Goal: Task Accomplishment & Management: Complete application form

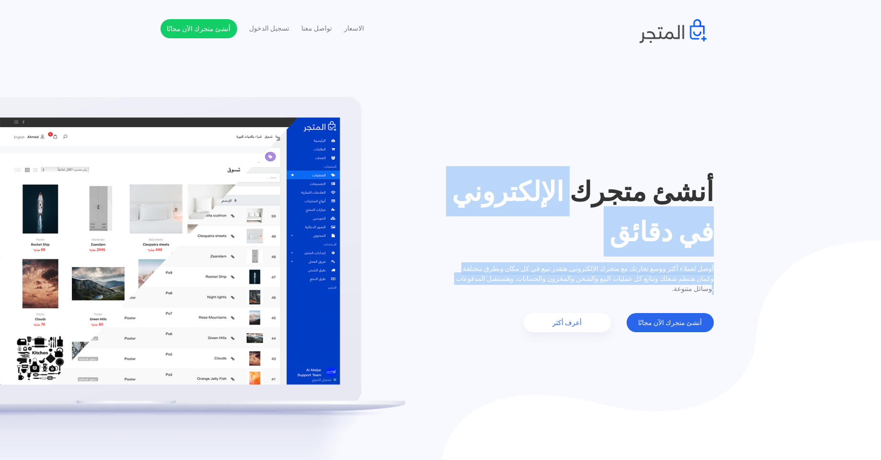
drag, startPoint x: 545, startPoint y: 278, endPoint x: 393, endPoint y: 179, distance: 181.4
click at [393, 179] on div "أنشئ متجرك الإلكتروني في دقائق أوصل لعملاء أكثر ووسع تجارتك مع متجرك الإلكتروني…" at bounding box center [440, 251] width 560 height 161
click at [388, 97] on img at bounding box center [202, 300] width 405 height 408
click at [360, 23] on link "الاسعار" at bounding box center [354, 28] width 20 height 10
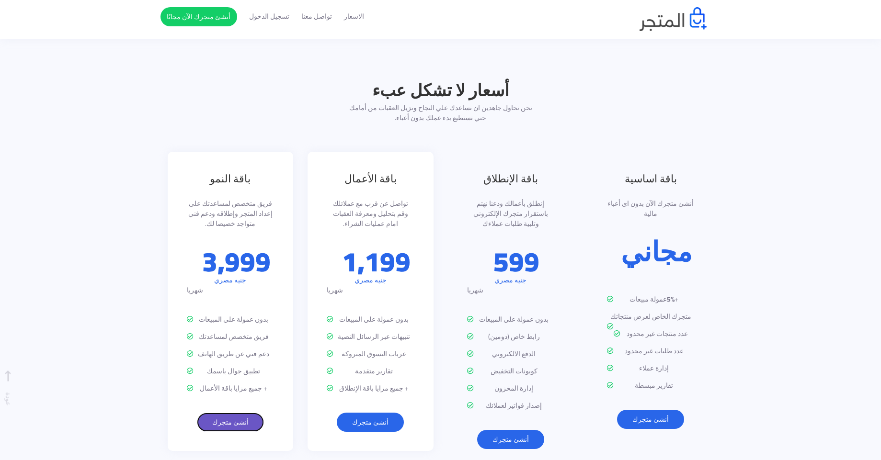
click at [229, 413] on link "أنشئ متجرك" at bounding box center [230, 422] width 67 height 19
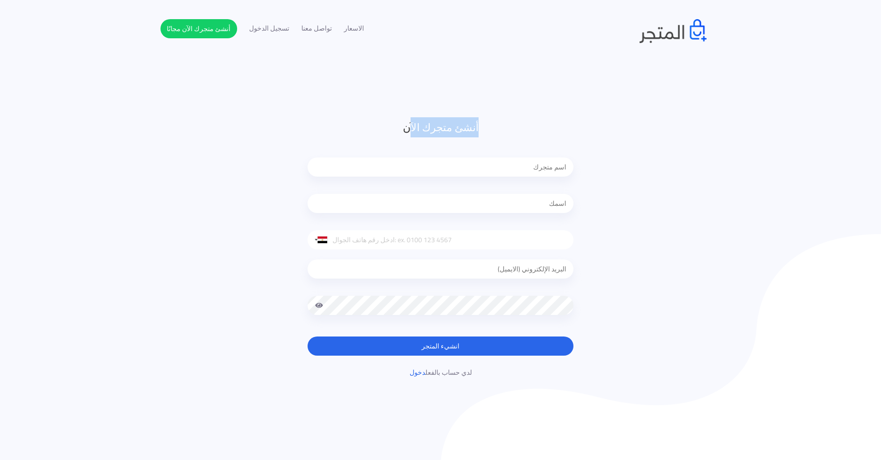
drag, startPoint x: 412, startPoint y: 133, endPoint x: 557, endPoint y: 108, distance: 147.7
click at [557, 108] on header "أنشئ متجرك الآن [GEOGRAPHIC_DATA] +1 [GEOGRAPHIC_DATA] +44 [GEOGRAPHIC_DATA] (‫…" at bounding box center [440, 248] width 881 height 497
click at [658, 40] on img at bounding box center [672, 31] width 67 height 24
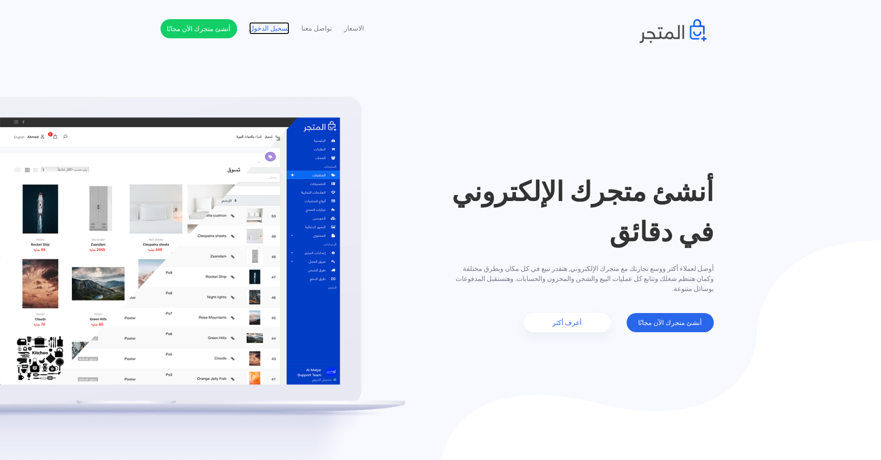
click at [265, 28] on link "تسجيل الدخول" at bounding box center [269, 28] width 40 height 10
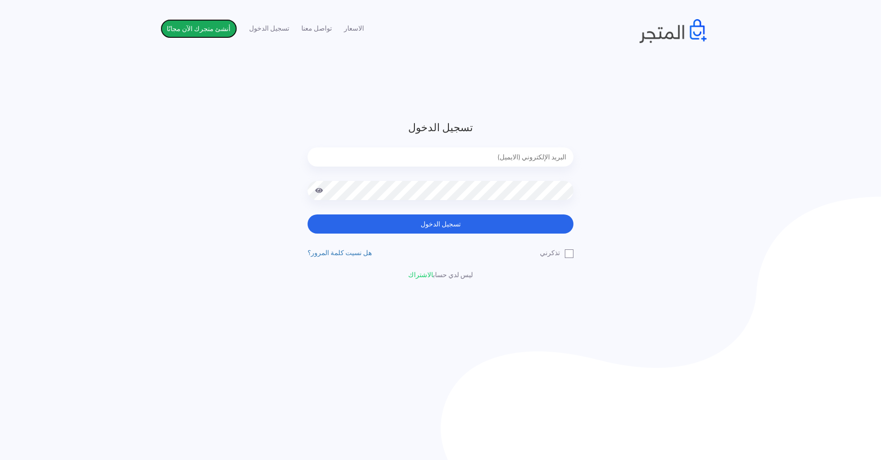
click at [205, 31] on link "أنشئ متجرك الآن مجانًا" at bounding box center [198, 28] width 77 height 19
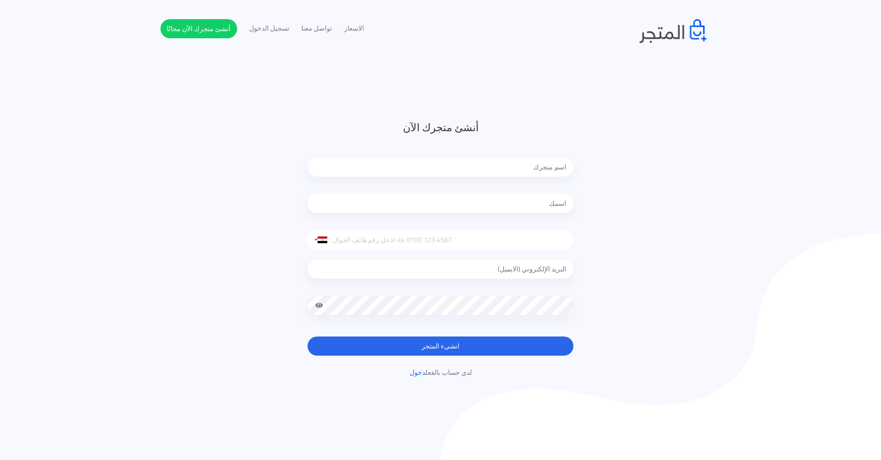
click at [457, 170] on input "text" at bounding box center [440, 167] width 266 height 19
type input "Store"
click at [497, 200] on input "text" at bounding box center [440, 203] width 266 height 19
type input "Mostafa Goda"
type input "01205603465"
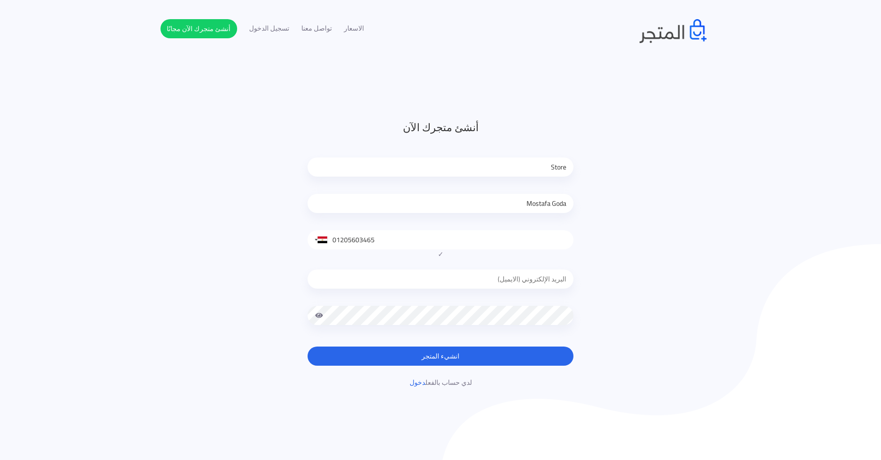
click at [491, 277] on input "email" at bounding box center [440, 279] width 266 height 19
type input "mostafagoda199@gmail.com"
click at [486, 282] on input "mostafagoda199@gmail.com" at bounding box center [440, 279] width 266 height 19
click at [533, 363] on button "انشيء المتجر" at bounding box center [440, 356] width 266 height 19
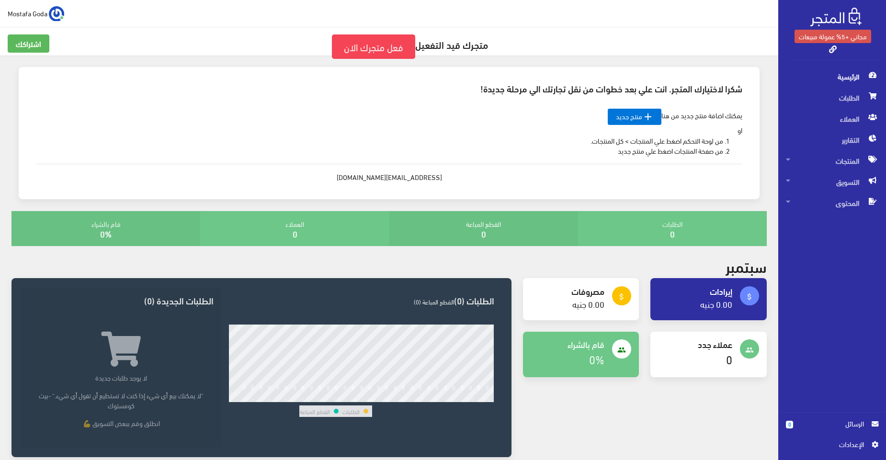
click at [709, 29] on div "اشتراكك متجرك قيد التفعيل فعل متجرك الان" at bounding box center [389, 41] width 778 height 29
click at [832, 154] on span "المنتجات" at bounding box center [832, 160] width 92 height 21
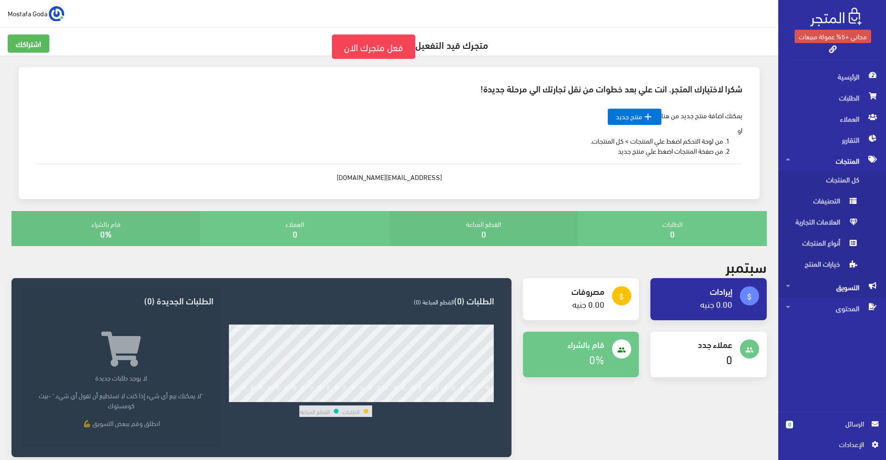
click at [828, 292] on span "التسويق" at bounding box center [832, 287] width 92 height 21
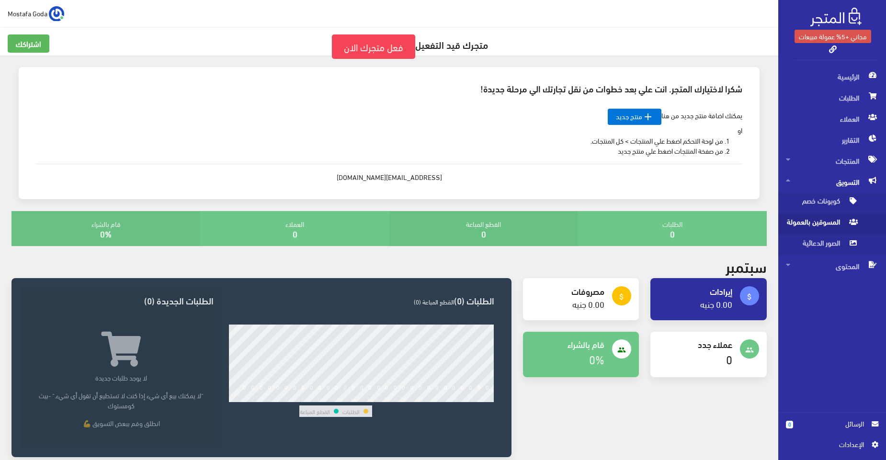
click at [824, 224] on span "المسوقين بالعمولة" at bounding box center [822, 224] width 73 height 21
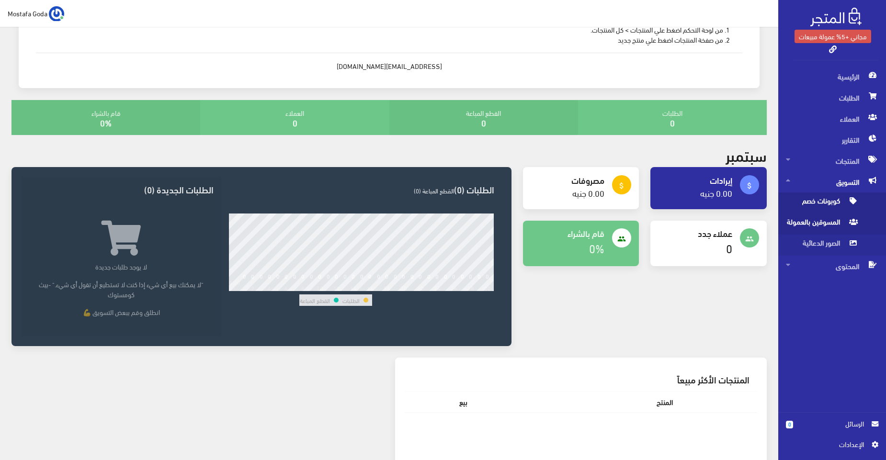
scroll to position [110, 0]
